Goal: Information Seeking & Learning: Learn about a topic

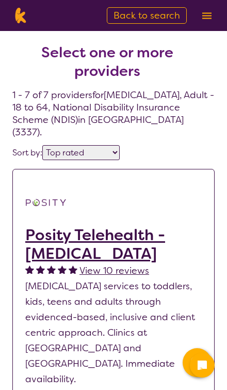
select select "by_score"
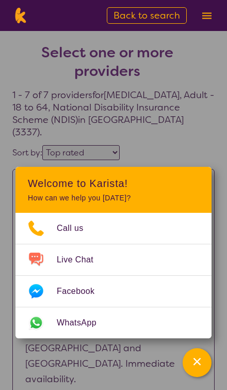
scroll to position [32, 0]
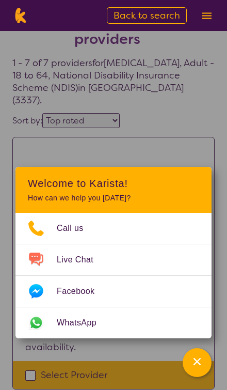
click at [205, 358] on div "Channel Menu" at bounding box center [197, 363] width 21 height 23
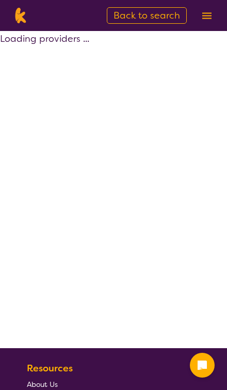
select select "by_score"
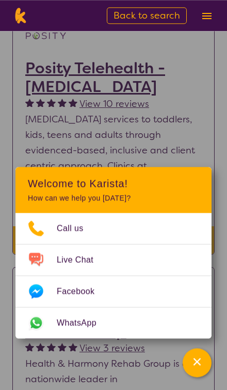
scroll to position [171, 0]
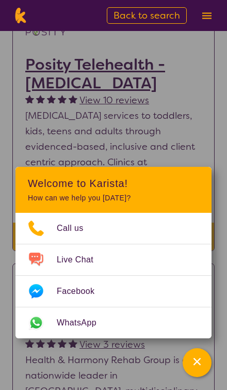
click at [202, 367] on icon "Channel Menu" at bounding box center [197, 362] width 10 height 10
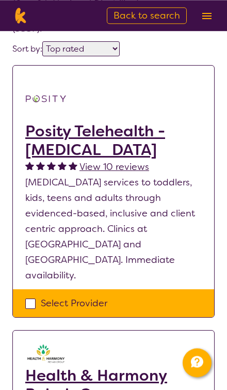
scroll to position [0, 0]
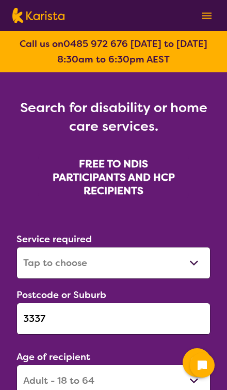
select select "[MEDICAL_DATA]"
select select "AD"
select select "NDIS"
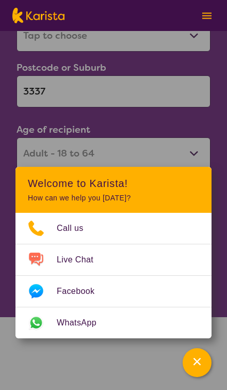
click at [203, 365] on div "Channel Menu" at bounding box center [197, 363] width 21 height 23
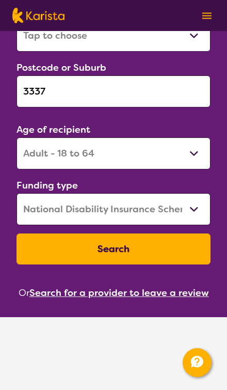
click at [142, 79] on input "3337" at bounding box center [114, 91] width 194 height 32
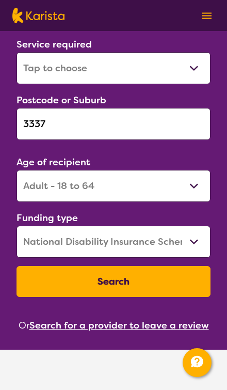
click at [118, 110] on input "3337" at bounding box center [114, 124] width 194 height 32
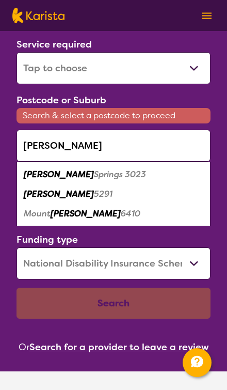
click at [40, 177] on em "[PERSON_NAME]" at bounding box center [59, 174] width 70 height 11
type input "3023"
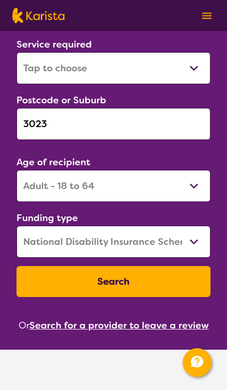
click at [172, 285] on button "Search" at bounding box center [114, 281] width 194 height 31
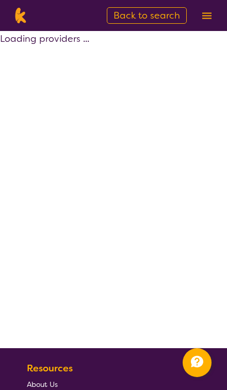
select select "by_score"
